Goal: Task Accomplishment & Management: Use online tool/utility

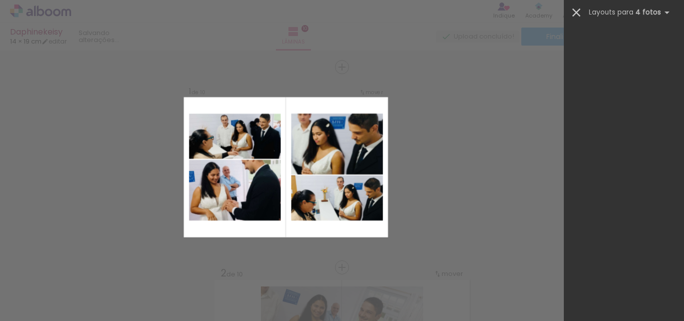
scroll to position [13, 0]
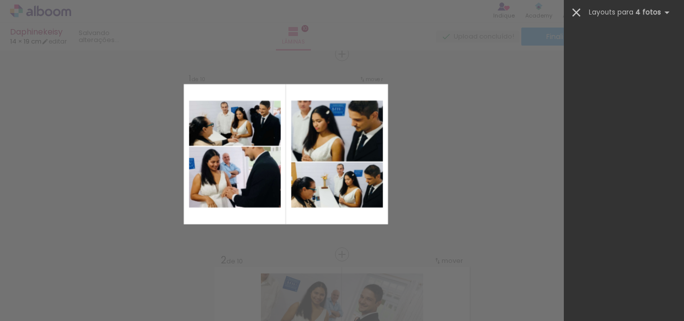
click at [579, 10] on iron-icon at bounding box center [577, 13] width 14 height 14
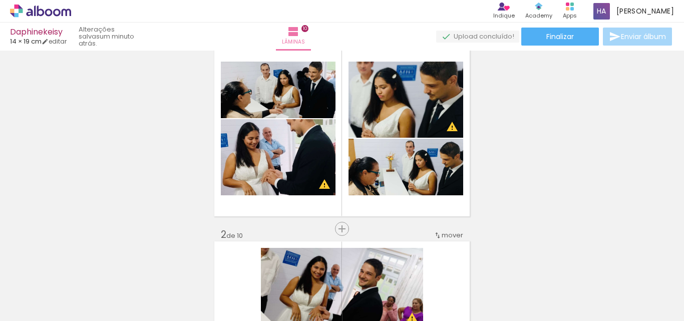
scroll to position [0, 0]
